Goal: Find contact information: Find contact information

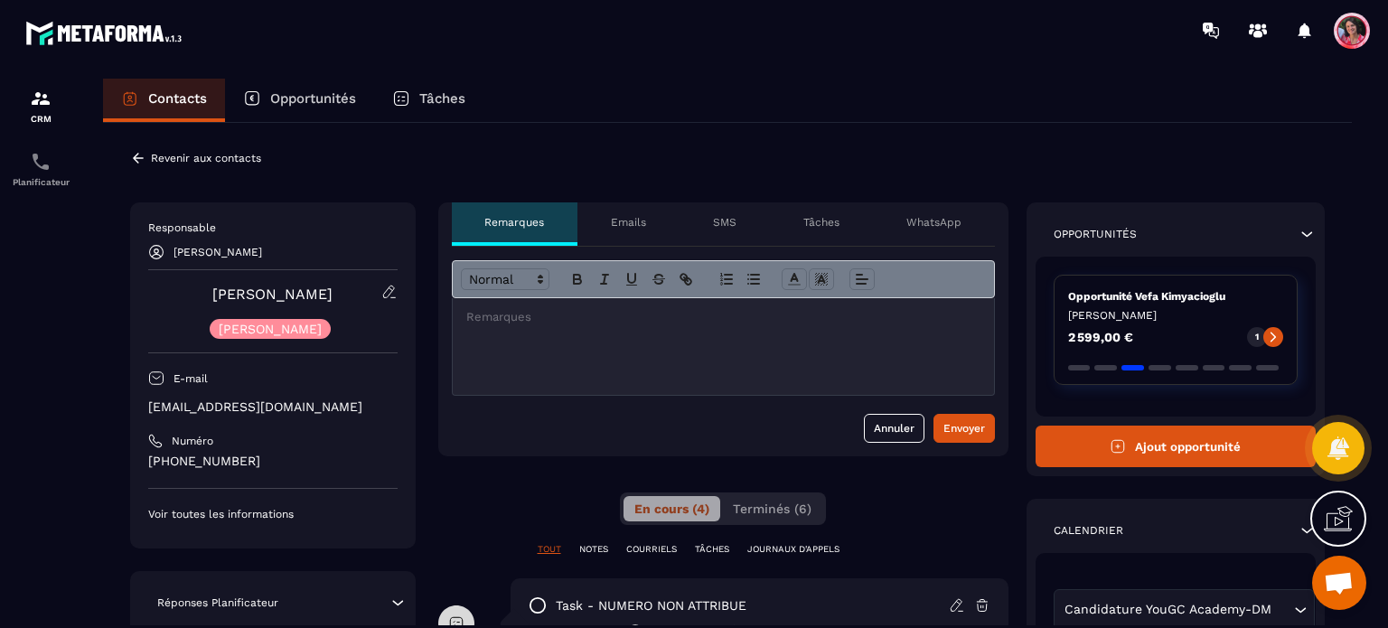
click at [603, 351] on div at bounding box center [723, 346] width 541 height 97
drag, startPoint x: 305, startPoint y: 404, endPoint x: 145, endPoint y: 401, distance: 159.9
click at [145, 401] on div "Responsable [PERSON_NAME] [PERSON_NAME] E-mail [EMAIL_ADDRESS][DOMAIN_NAME] Num…" at bounding box center [272, 375] width 285 height 346
copy p "[EMAIL_ADDRESS][DOMAIN_NAME]"
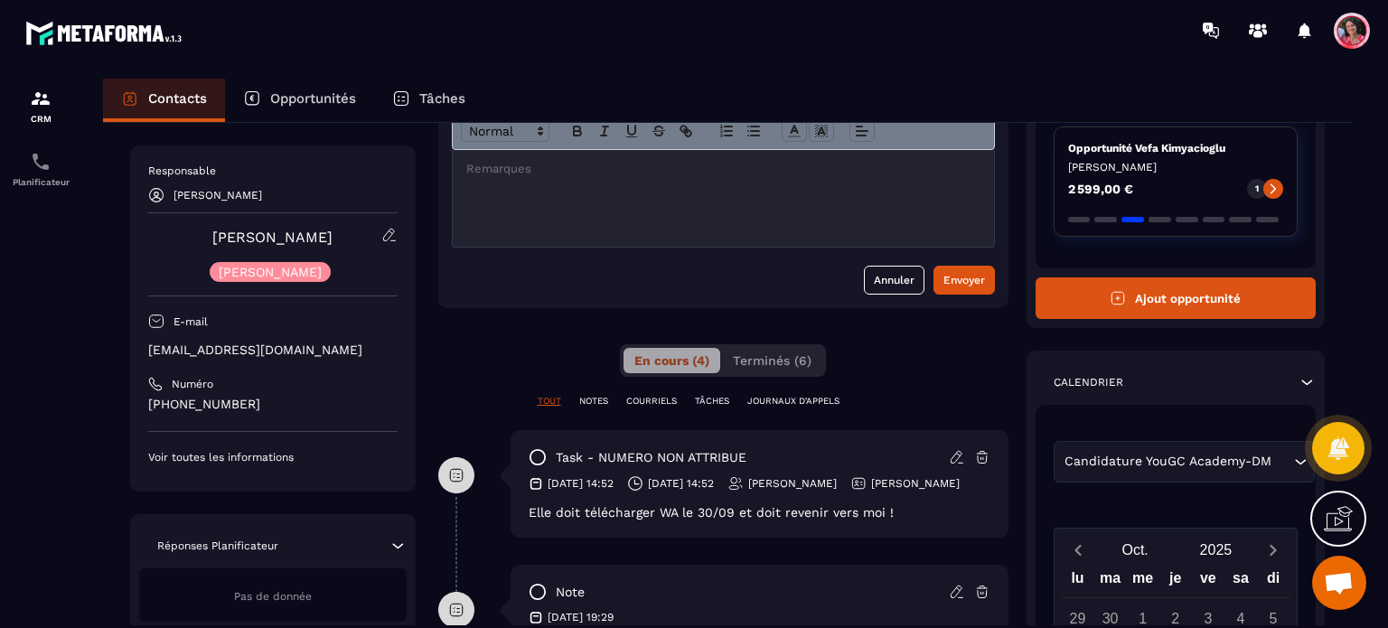
scroll to position [181, 0]
